Goal: Task Accomplishment & Management: Use online tool/utility

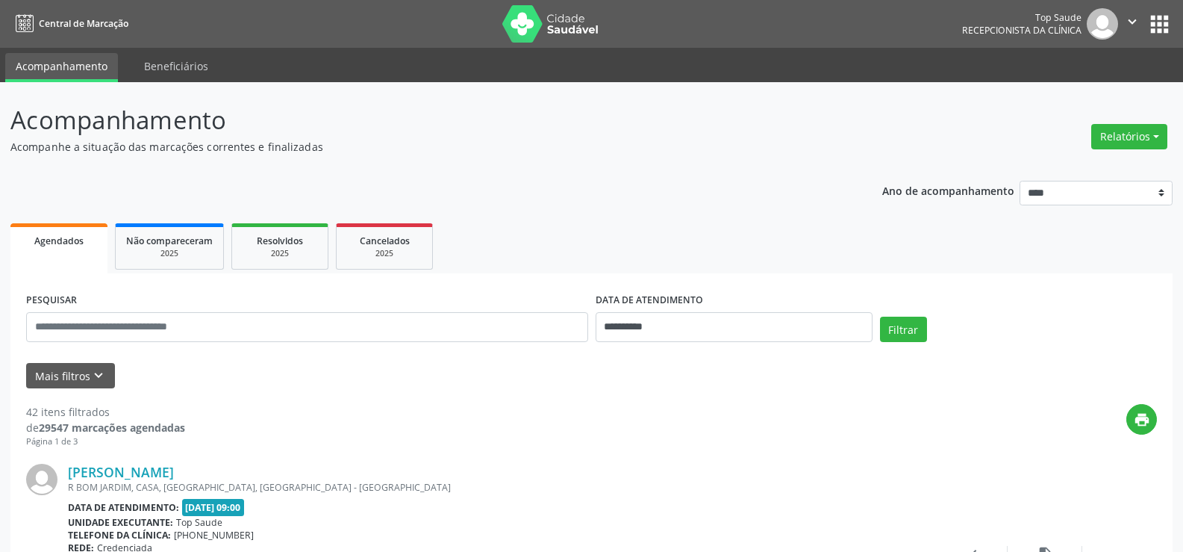
click at [1122, 149] on div "Relatórios Agendamentos Procedimentos realizados" at bounding box center [1129, 137] width 87 height 36
click at [1125, 142] on button "Relatórios" at bounding box center [1129, 136] width 76 height 25
click at [1094, 169] on link "Agendamentos" at bounding box center [1087, 168] width 160 height 21
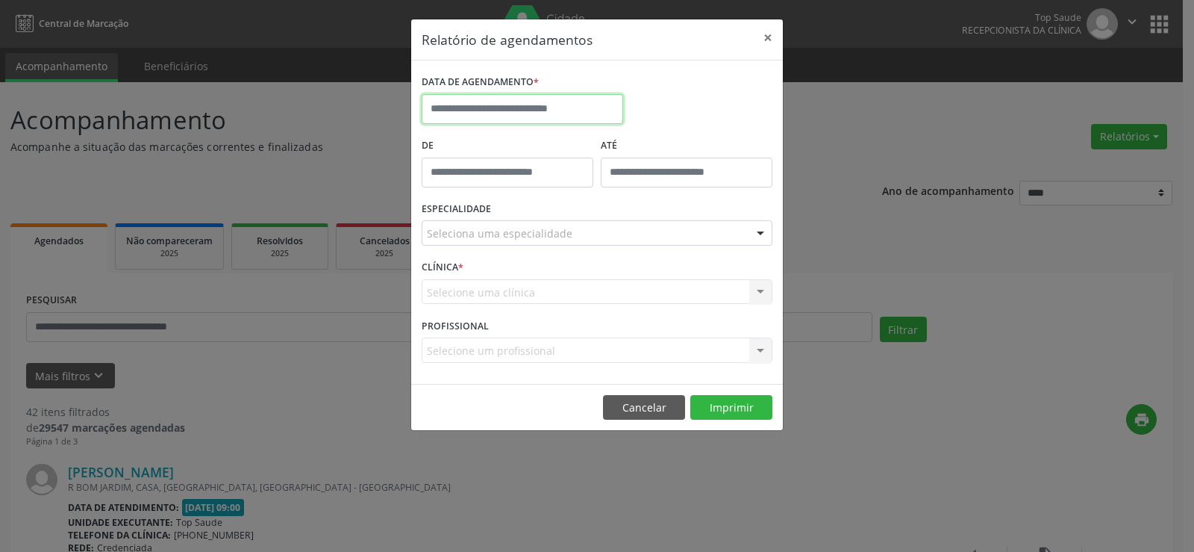
click at [509, 116] on input "text" at bounding box center [522, 109] width 201 height 30
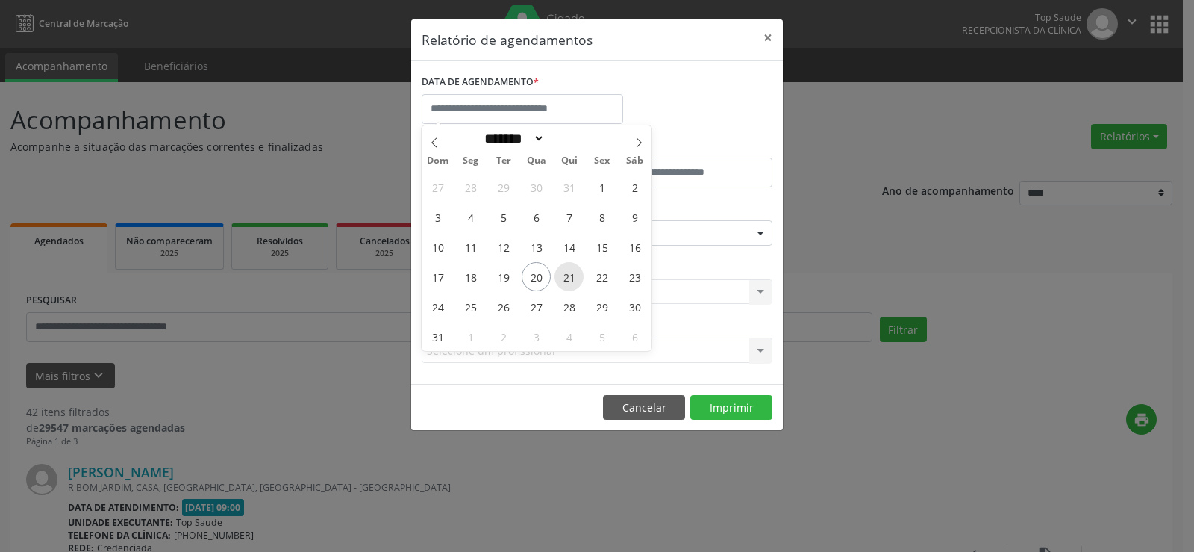
click at [572, 280] on span "21" at bounding box center [568, 276] width 29 height 29
type input "**********"
click at [572, 280] on span "21" at bounding box center [568, 276] width 29 height 29
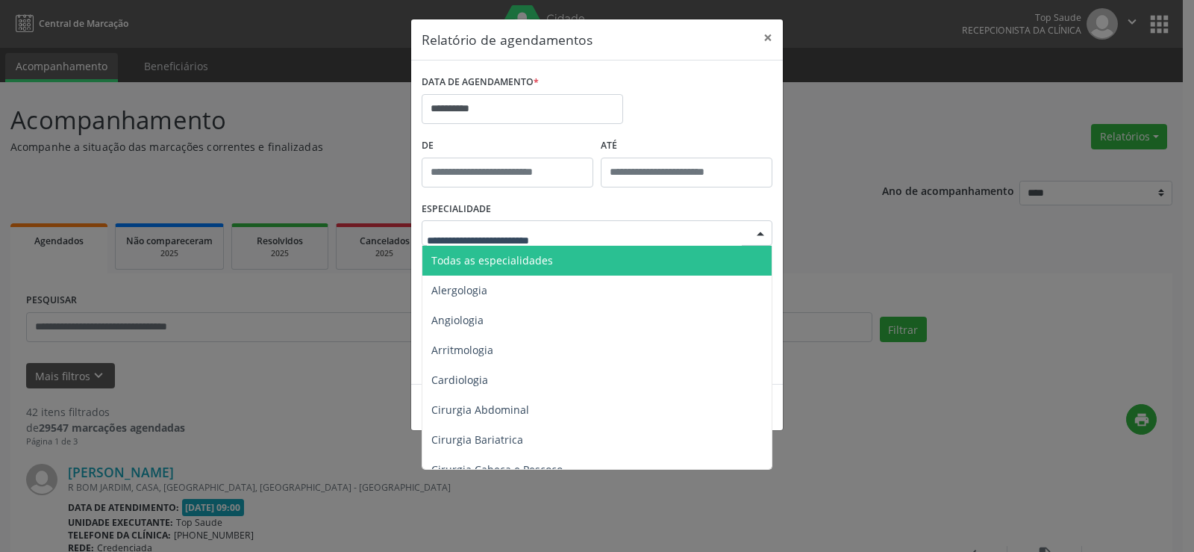
click at [477, 257] on span "Todas as especialidades" at bounding box center [492, 260] width 122 height 14
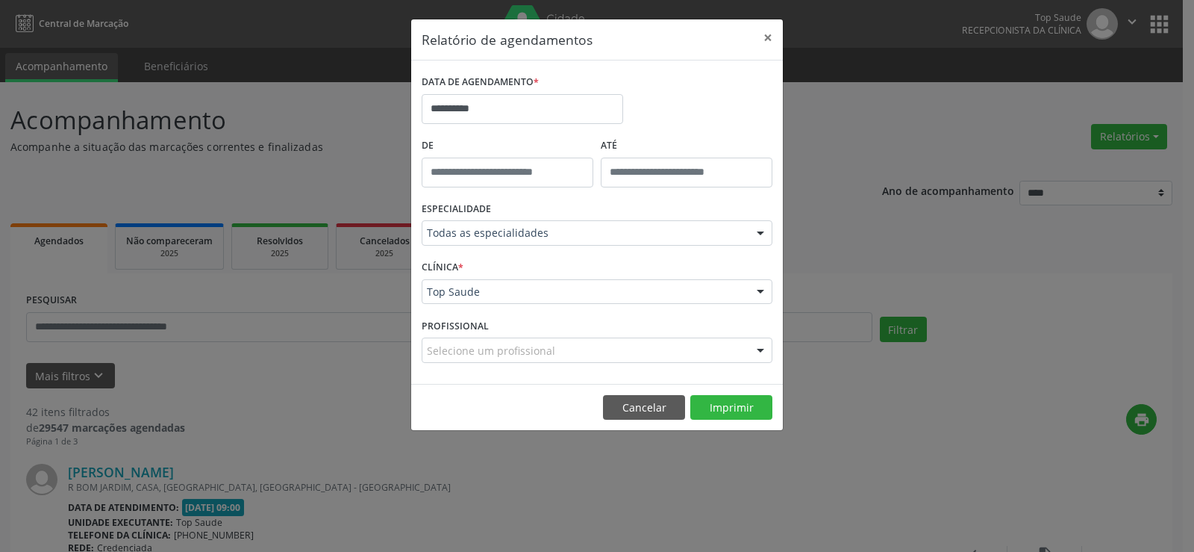
click at [459, 307] on div "CLÍNICA * Top Saude Top Saude Nenhum resultado encontrado para: " " Não há nenh…" at bounding box center [597, 285] width 358 height 58
click at [456, 340] on div "Selecione um profissional" at bounding box center [597, 349] width 351 height 25
drag, startPoint x: 477, startPoint y: 302, endPoint x: 481, endPoint y: 322, distance: 20.5
click at [481, 301] on div "Top Saude" at bounding box center [597, 291] width 351 height 25
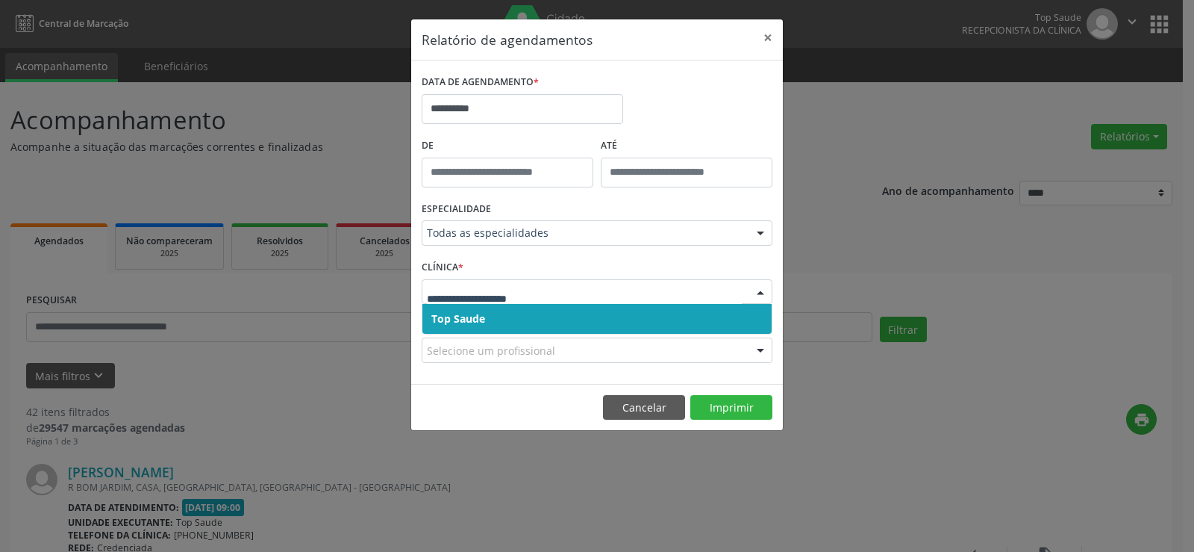
click at [478, 319] on span "Top Saude" at bounding box center [458, 318] width 54 height 14
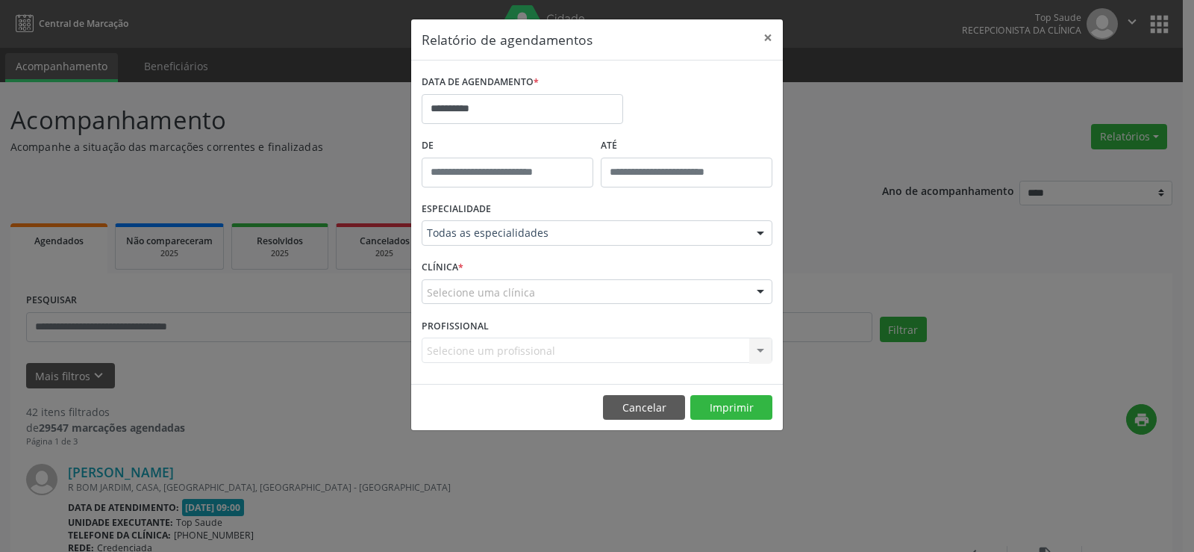
click at [484, 282] on div "Selecione uma clínica" at bounding box center [597, 291] width 351 height 25
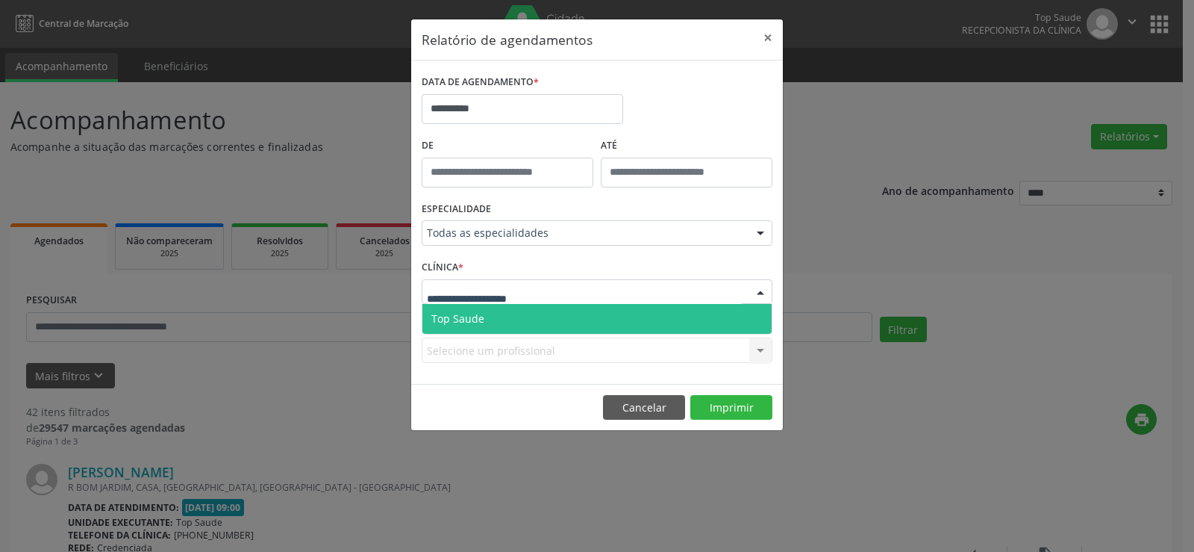
click at [467, 315] on span "Top Saude" at bounding box center [457, 318] width 53 height 14
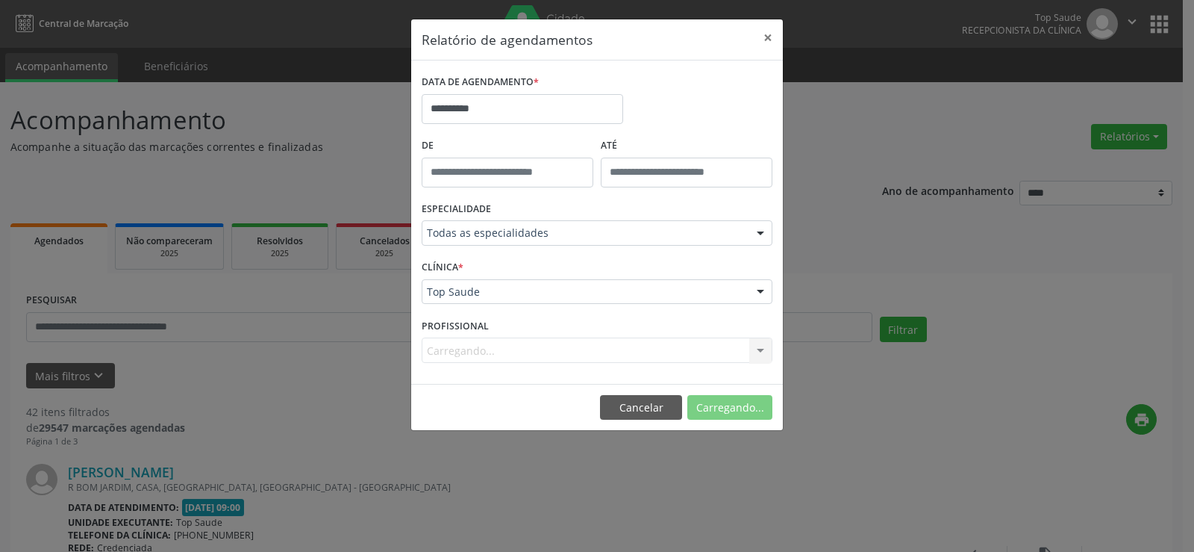
click at [466, 352] on div "Carregando... Nenhum resultado encontrado para: " " Não há nenhuma opção para s…" at bounding box center [597, 349] width 351 height 25
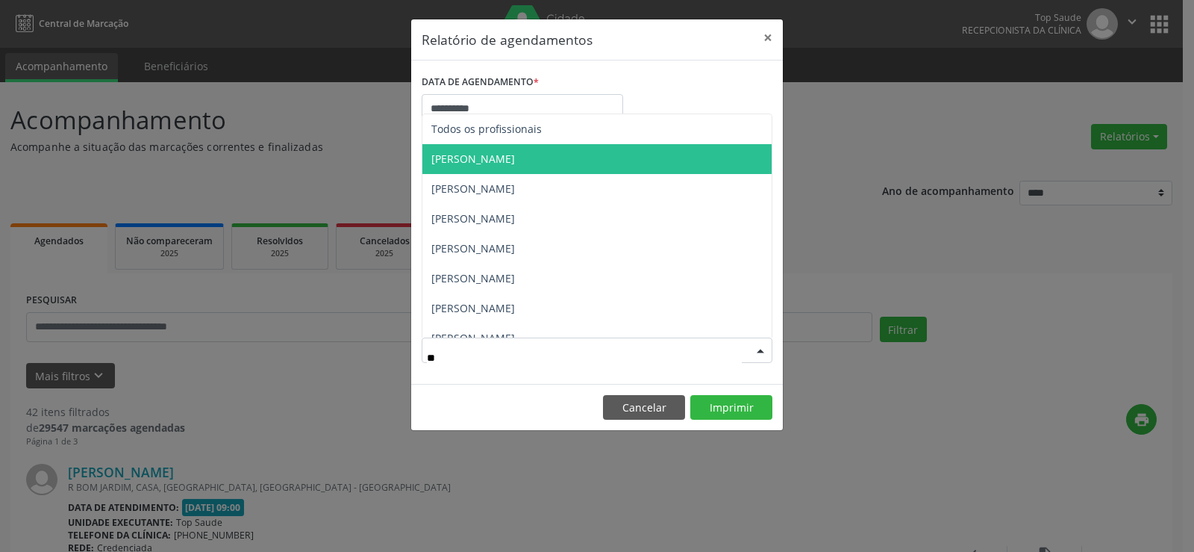
type input "*"
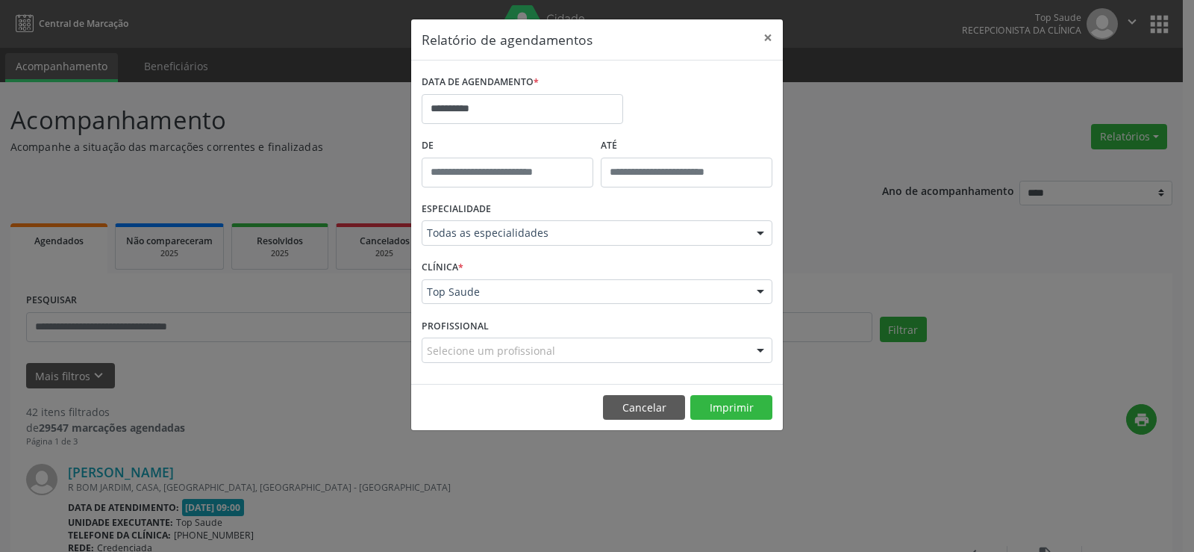
click at [487, 402] on footer "Cancelar Imprimir" at bounding box center [597, 407] width 372 height 47
click at [743, 410] on button "Imprimir" at bounding box center [731, 407] width 82 height 25
